Goal: Task Accomplishment & Management: Use online tool/utility

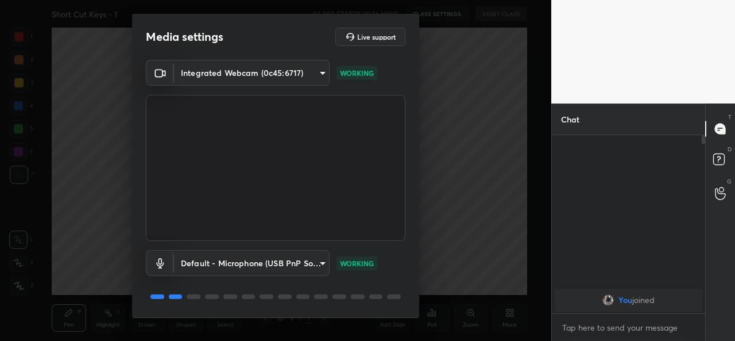
drag, startPoint x: 414, startPoint y: 199, endPoint x: 422, endPoint y: 258, distance: 59.2
click at [422, 258] on div "Media settings Live support Integrated Webcam (0c45:6717) 5b7b12f5002de2fcf0820…" at bounding box center [276, 170] width 552 height 341
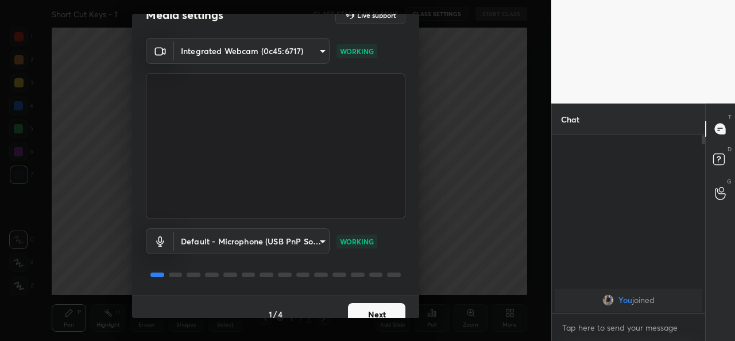
scroll to position [36, 0]
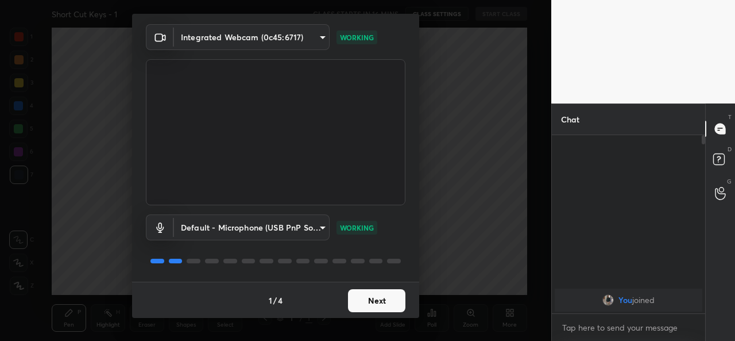
click at [373, 300] on button "Next" at bounding box center [376, 300] width 57 height 23
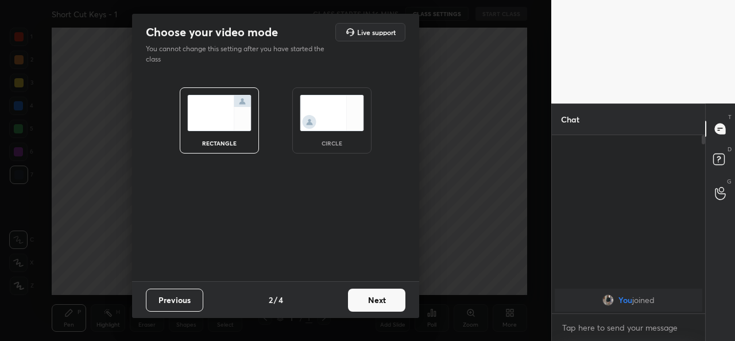
click at [373, 300] on button "Next" at bounding box center [376, 299] width 57 height 23
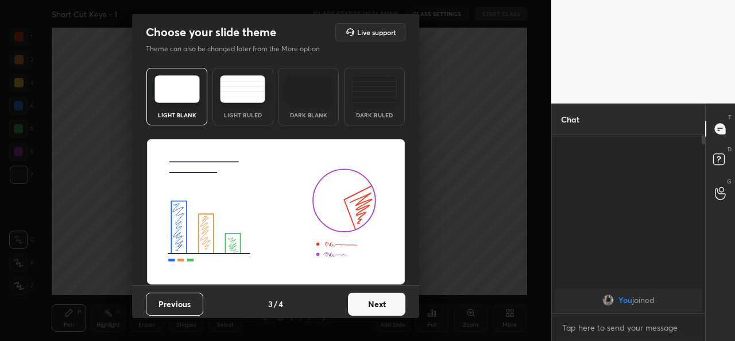
click at [373, 300] on button "Next" at bounding box center [376, 303] width 57 height 23
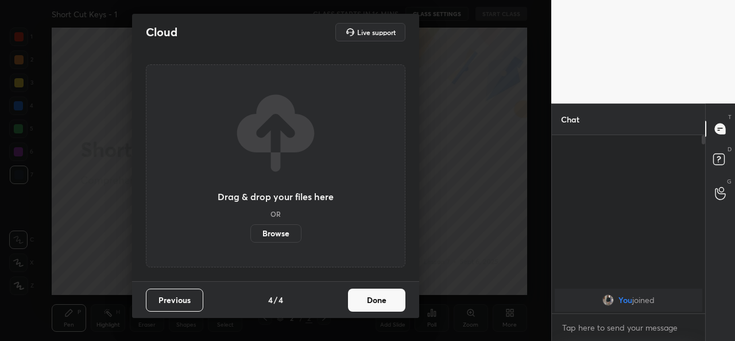
click at [373, 300] on button "Done" at bounding box center [376, 299] width 57 height 23
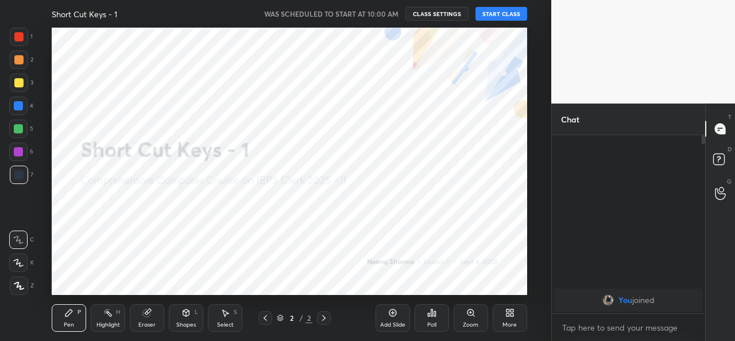
click at [496, 14] on button "START CLASS" at bounding box center [502, 14] width 52 height 14
click at [392, 320] on div "Add Slide" at bounding box center [393, 318] width 34 height 28
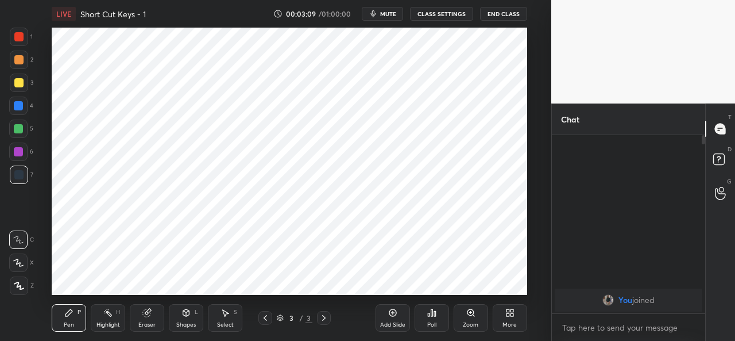
click at [495, 14] on button "End Class" at bounding box center [503, 14] width 47 height 14
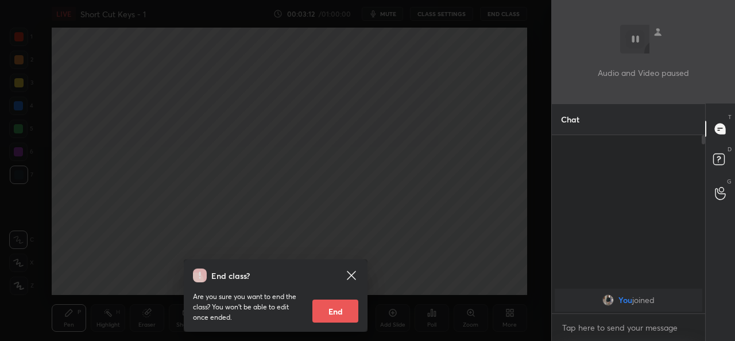
click at [330, 313] on button "End" at bounding box center [336, 310] width 46 height 23
type textarea "x"
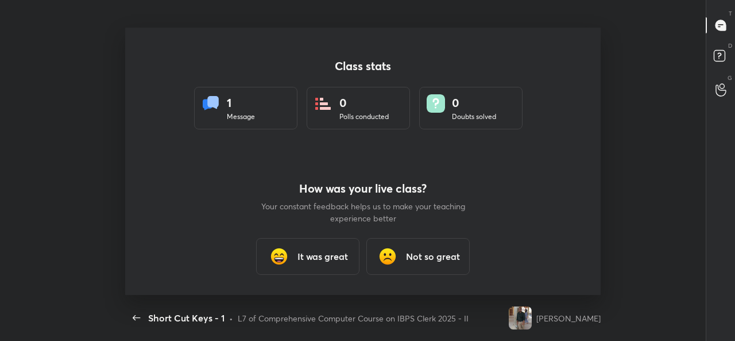
scroll to position [267, 719]
click at [422, 250] on h3 "Not so great" at bounding box center [433, 256] width 54 height 14
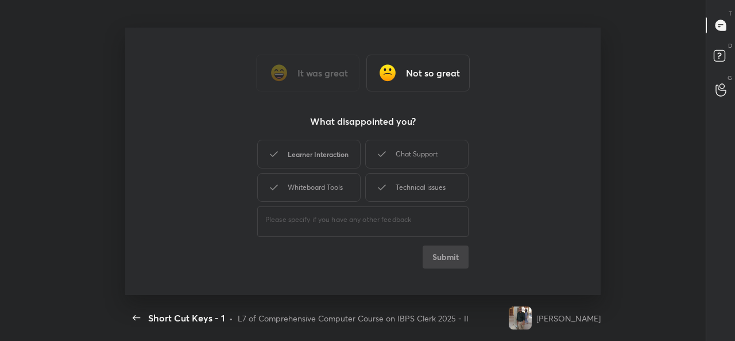
click at [330, 155] on div "Learner Interaction" at bounding box center [308, 154] width 103 height 29
click at [441, 256] on button "Submit" at bounding box center [446, 256] width 46 height 23
